Goal: Find specific page/section: Find specific page/section

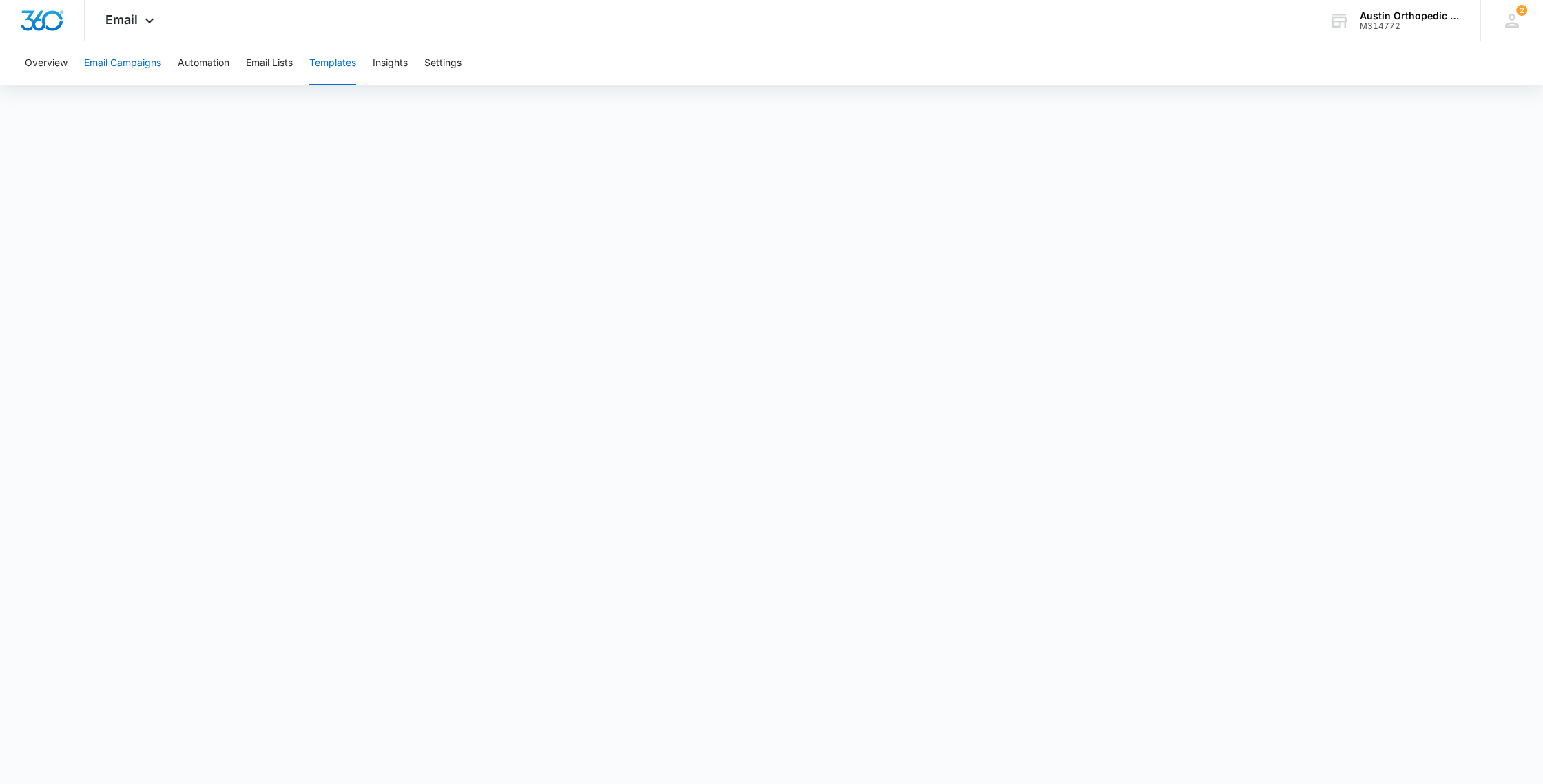
click at [114, 64] on button "Email Campaigns" at bounding box center [122, 64] width 77 height 44
click at [43, 66] on button "Overview" at bounding box center [46, 64] width 43 height 44
